Goal: Find specific page/section: Find specific page/section

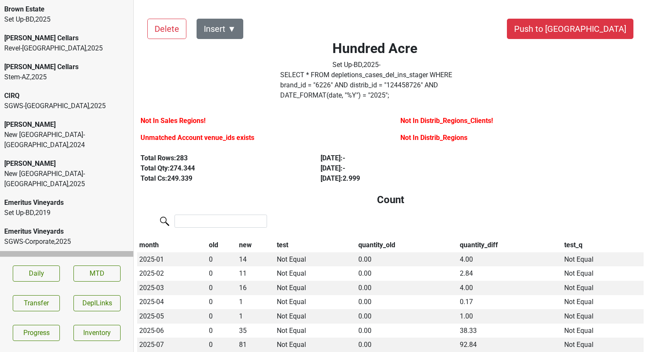
scroll to position [3, 0]
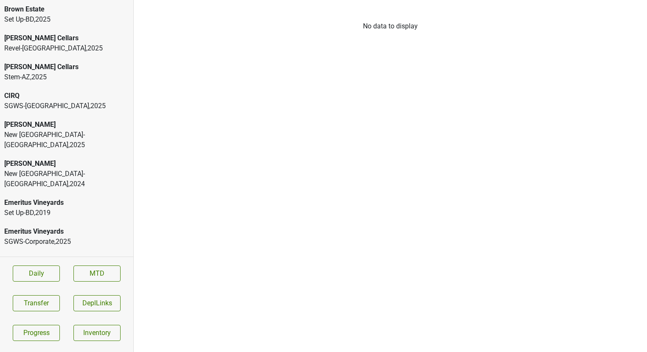
scroll to position [3, 0]
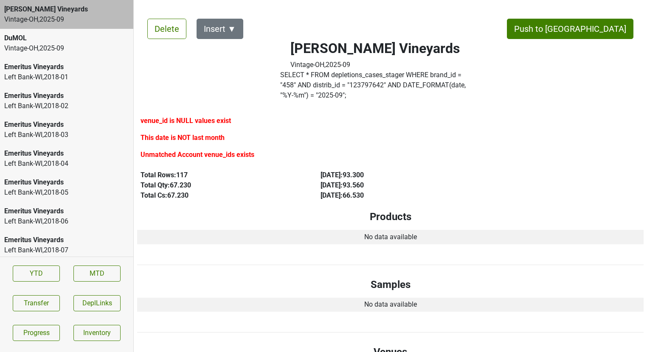
click at [80, 46] on div "Vintage-OH , 2025 - 09" at bounding box center [66, 48] width 125 height 10
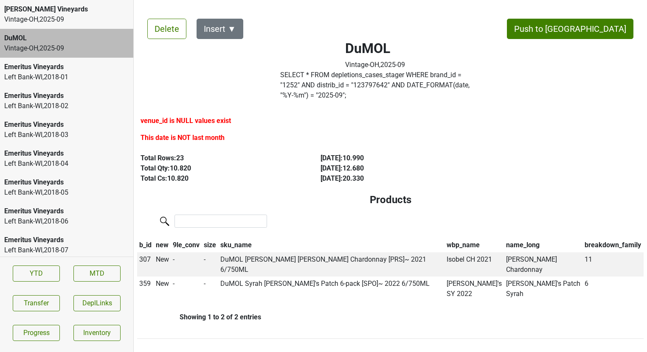
click at [87, 3] on div "Buehler Vineyards Vintage-OH , 2025 - 09" at bounding box center [66, 14] width 133 height 29
